Goal: Task Accomplishment & Management: Use online tool/utility

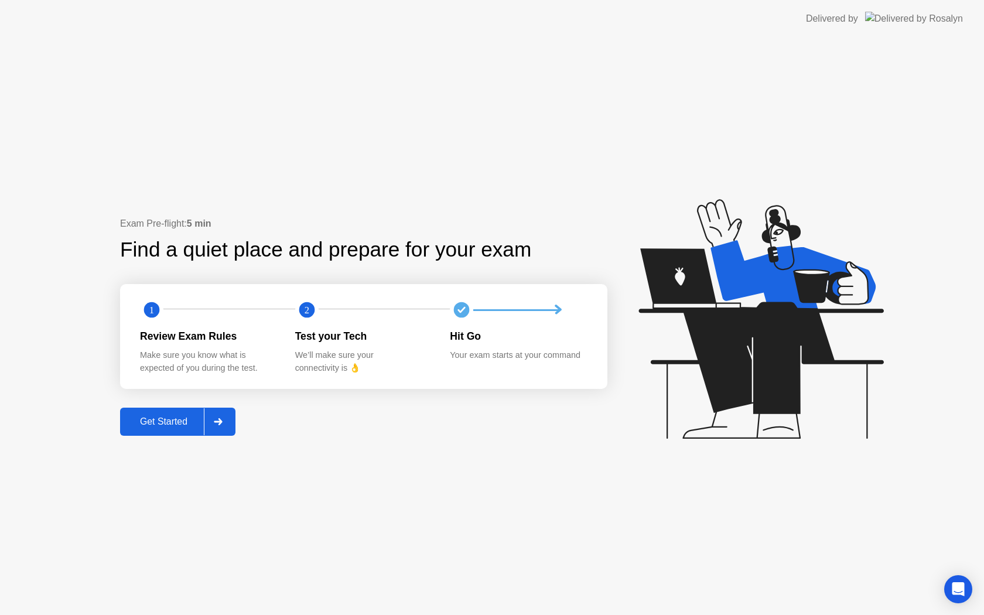
click at [153, 416] on div "Get Started" at bounding box center [164, 421] width 80 height 11
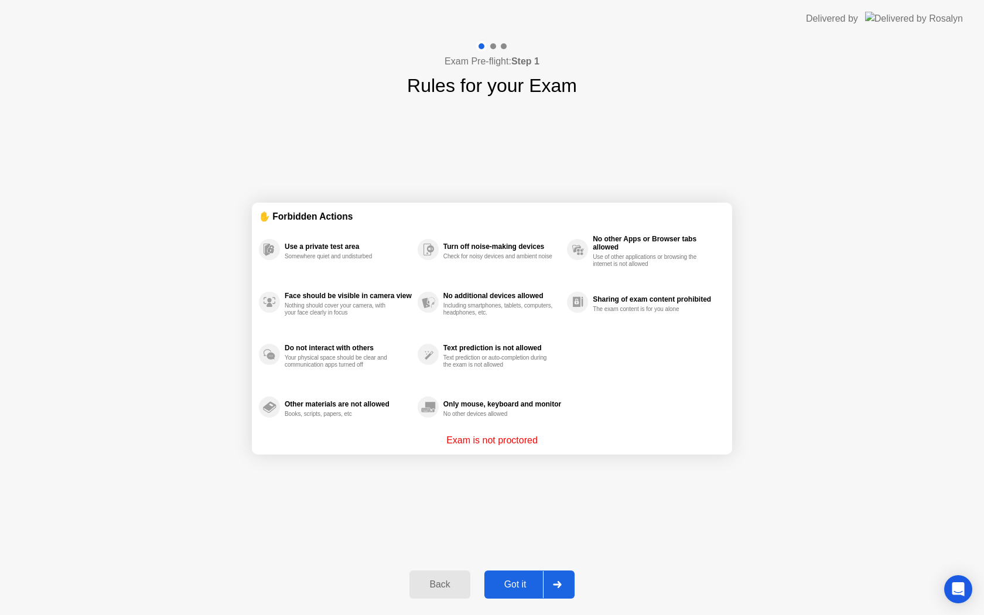
click at [522, 594] on button "Got it" at bounding box center [529, 585] width 90 height 28
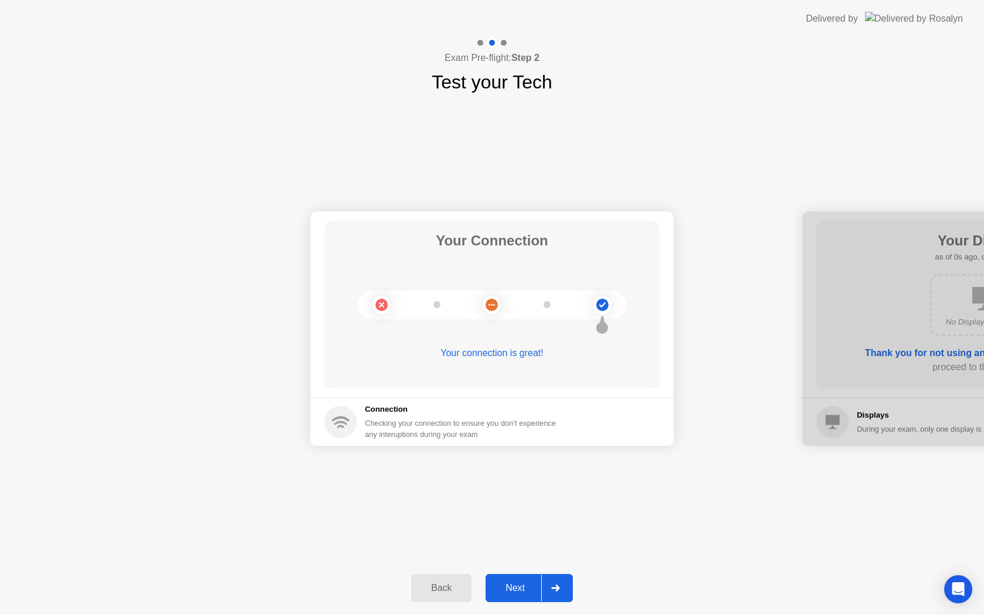
click at [522, 593] on div "Next" at bounding box center [515, 588] width 52 height 11
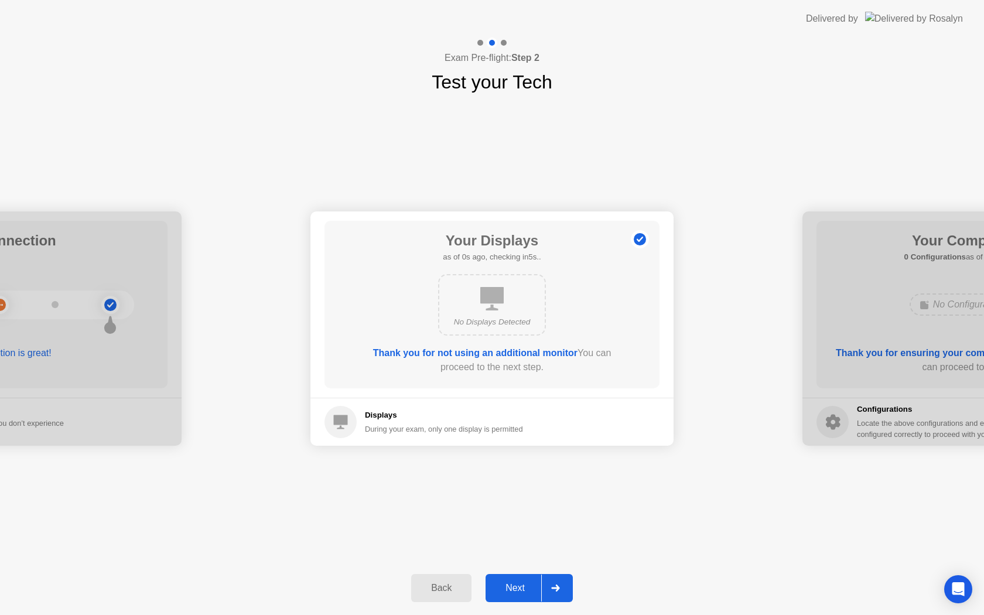
click at [522, 593] on div "Next" at bounding box center [515, 588] width 52 height 11
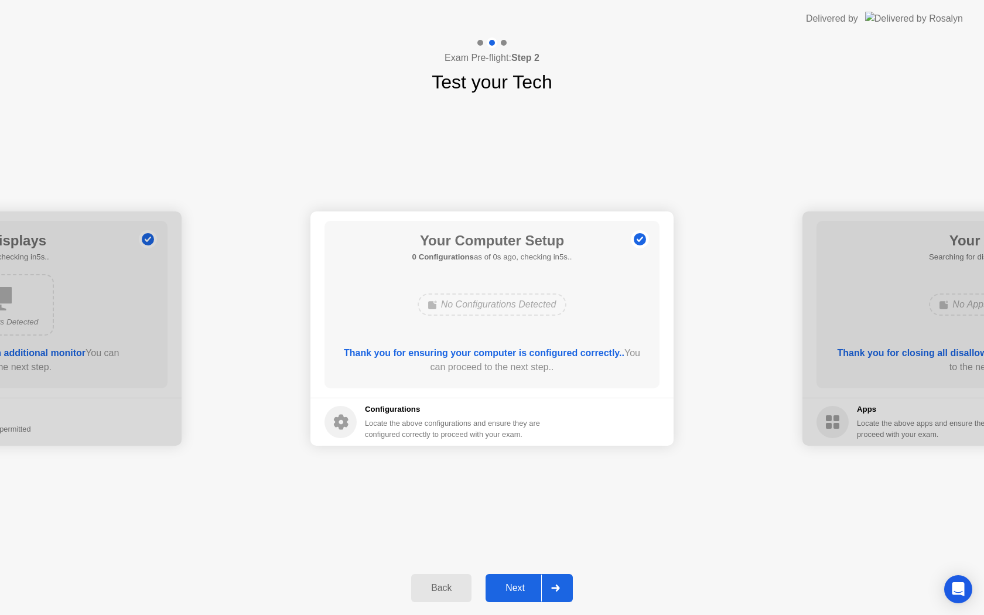
click at [522, 593] on div "Next" at bounding box center [515, 588] width 52 height 11
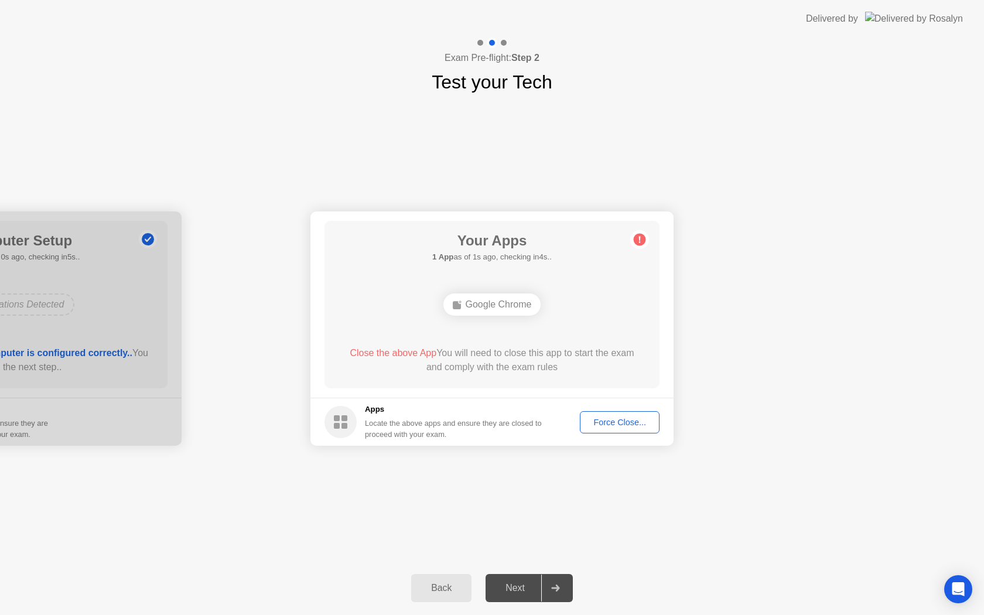
click at [617, 424] on div "Force Close..." at bounding box center [619, 422] width 71 height 9
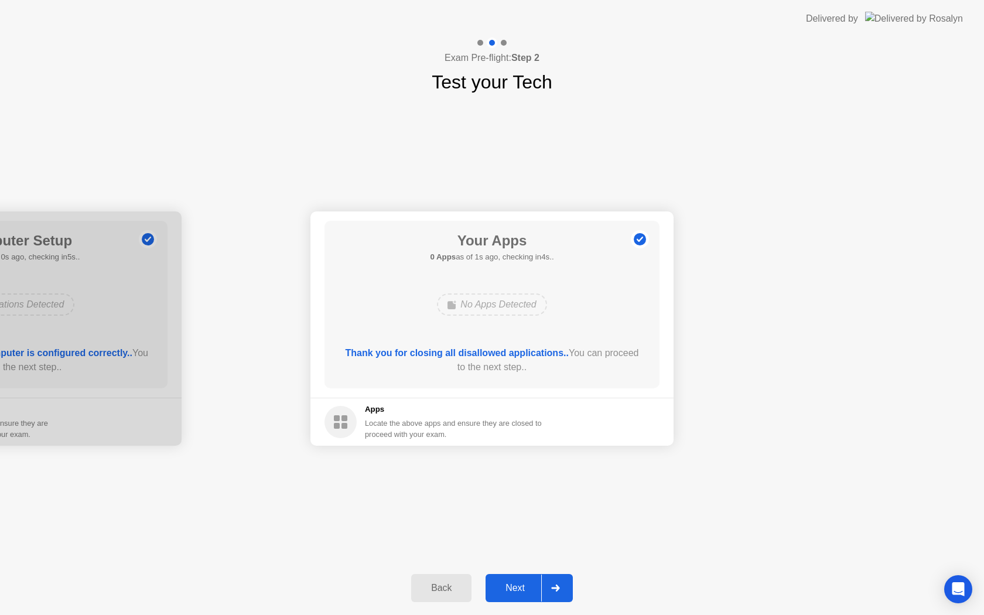
click at [546, 583] on div at bounding box center [555, 588] width 28 height 27
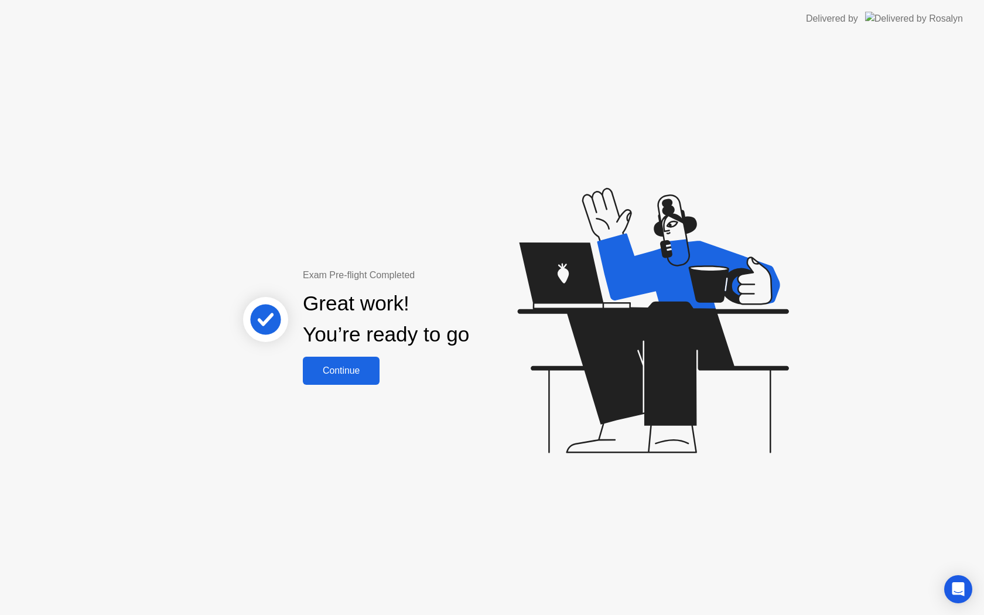
click at [373, 376] on div "Continue" at bounding box center [341, 371] width 70 height 11
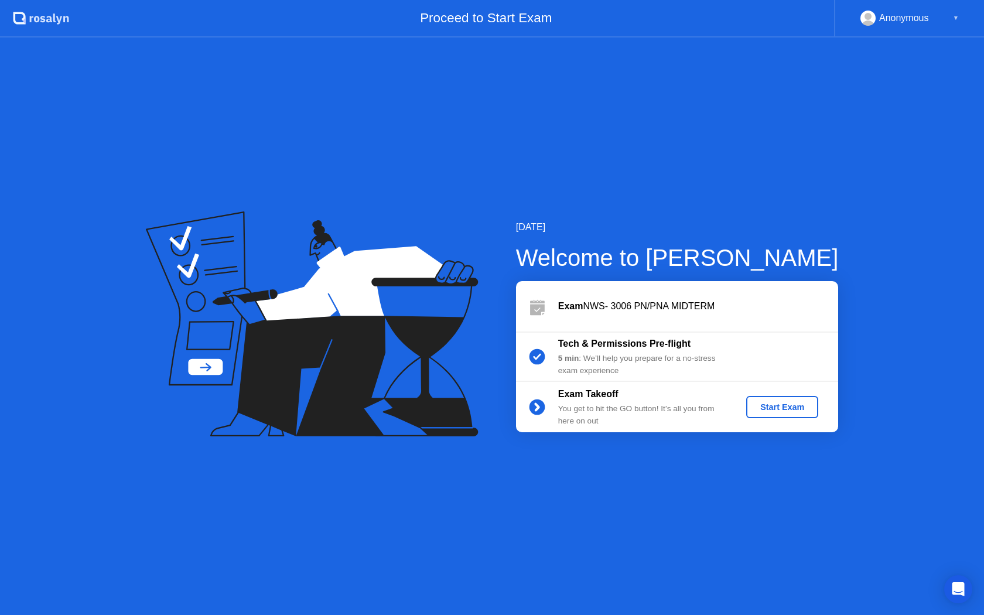
click at [788, 408] on div "Start Exam" at bounding box center [782, 406] width 63 height 9
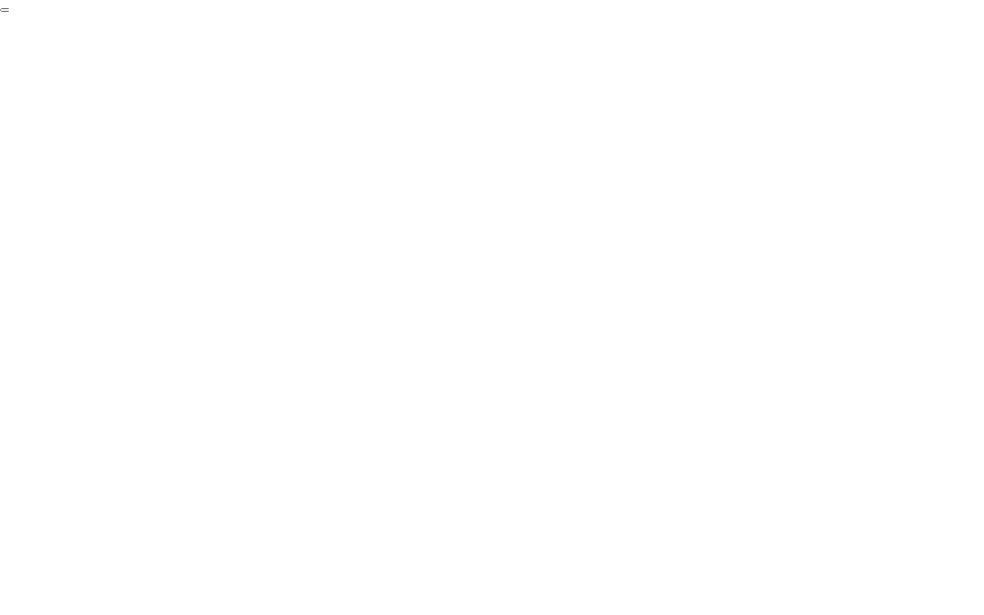
click div "End Proctoring Session"
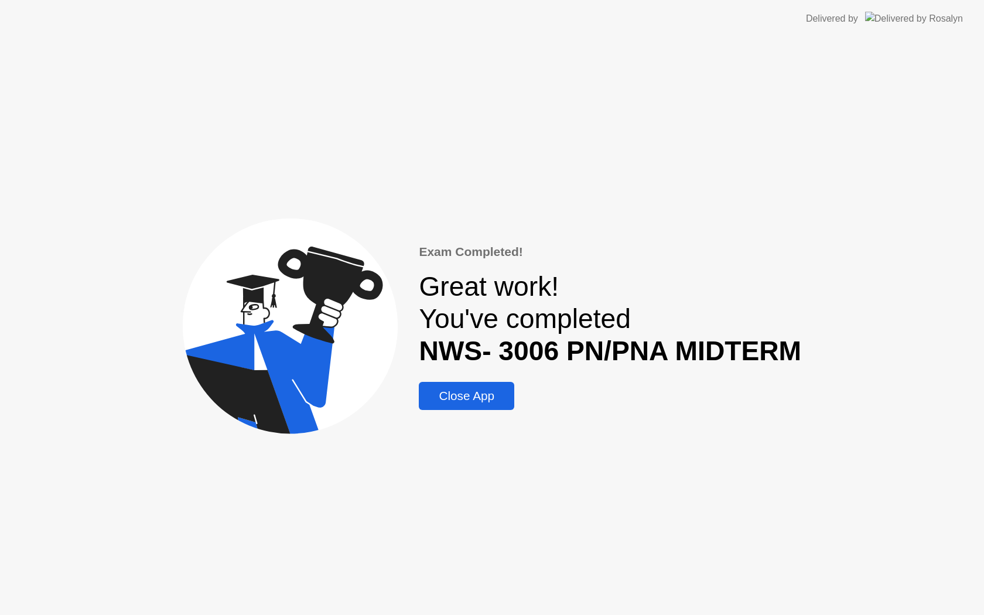
click at [456, 383] on button "Close App" at bounding box center [466, 396] width 95 height 28
